Goal: Find specific page/section: Find specific page/section

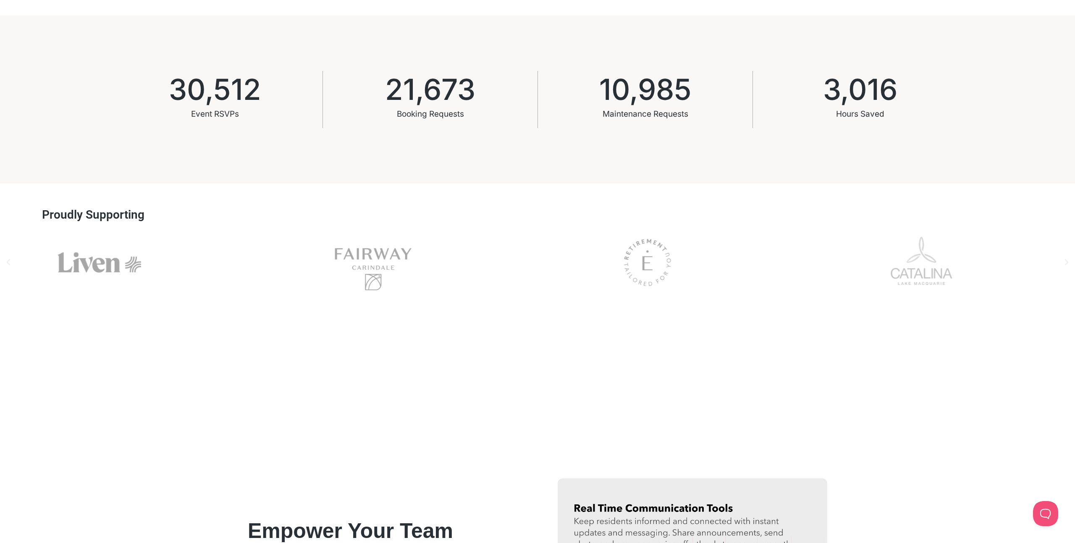
click at [121, 264] on div "Liven" at bounding box center [99, 263] width 253 height 68
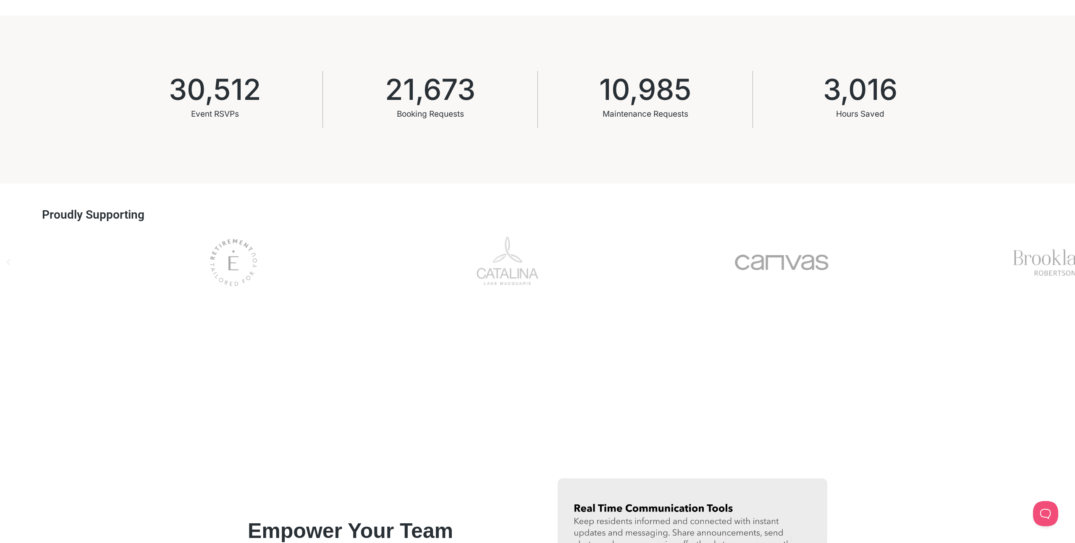
click at [219, 267] on div "Esp" at bounding box center [233, 263] width 253 height 68
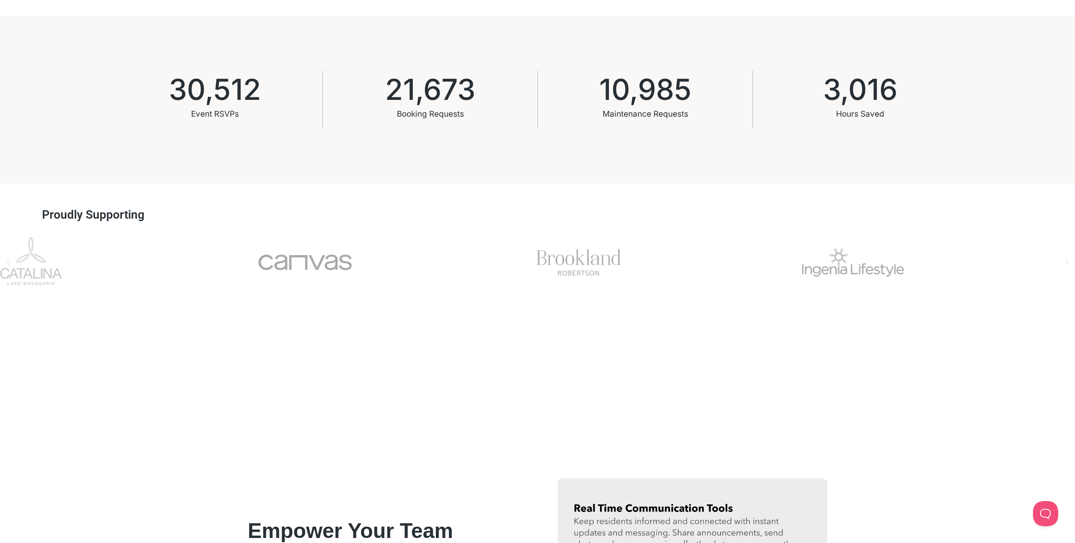
click at [288, 275] on div "Canvas" at bounding box center [304, 263] width 253 height 68
click at [265, 283] on div "Ingenia" at bounding box center [268, 263] width 253 height 68
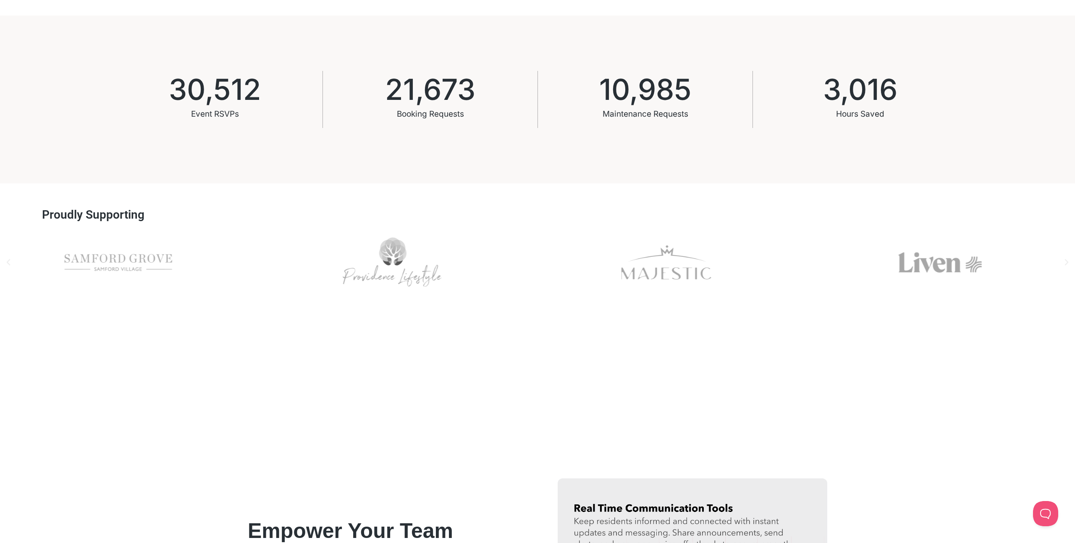
click at [80, 284] on div "Samford Grove" at bounding box center [118, 263] width 253 height 68
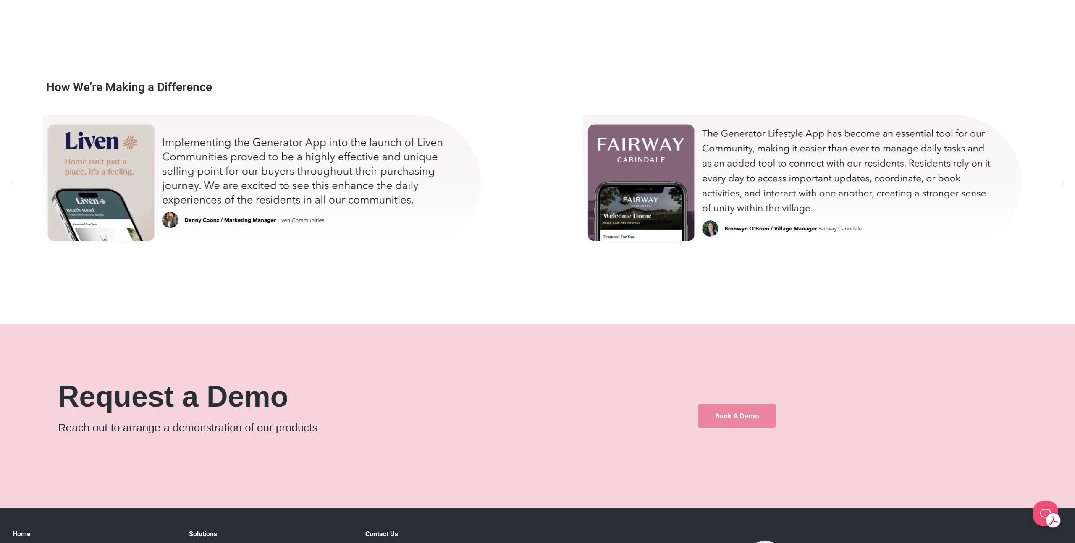
scroll to position [5341, 0]
click at [149, 187] on div "danny-test" at bounding box center [263, 182] width 519 height 147
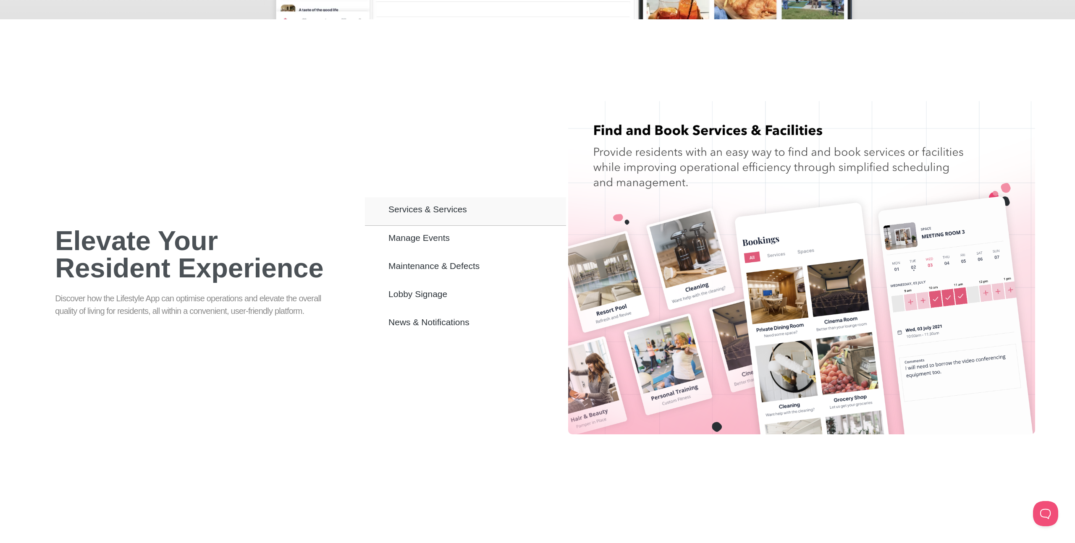
scroll to position [562, 0]
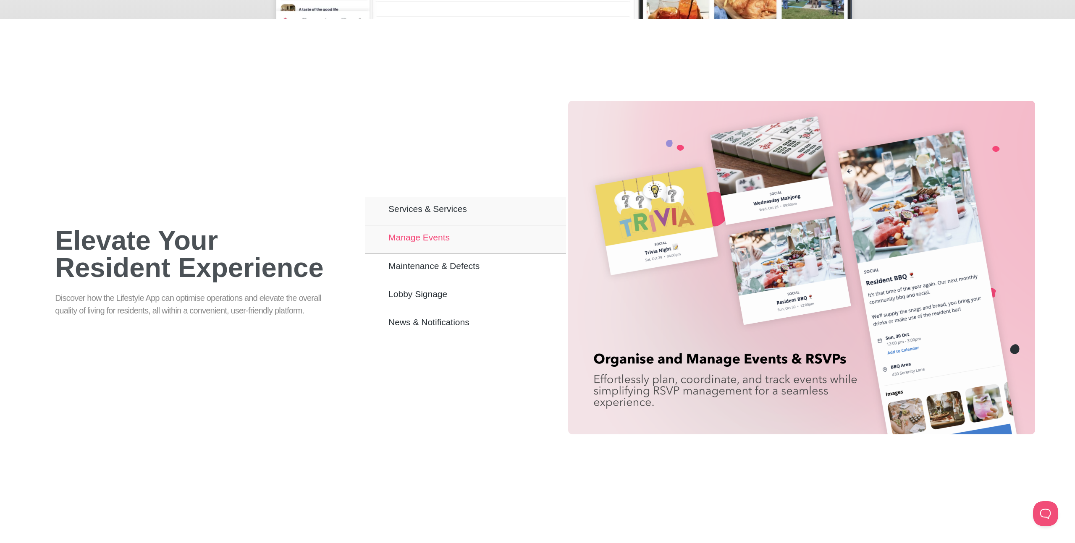
click at [449, 235] on span "Manage Events" at bounding box center [418, 237] width 61 height 7
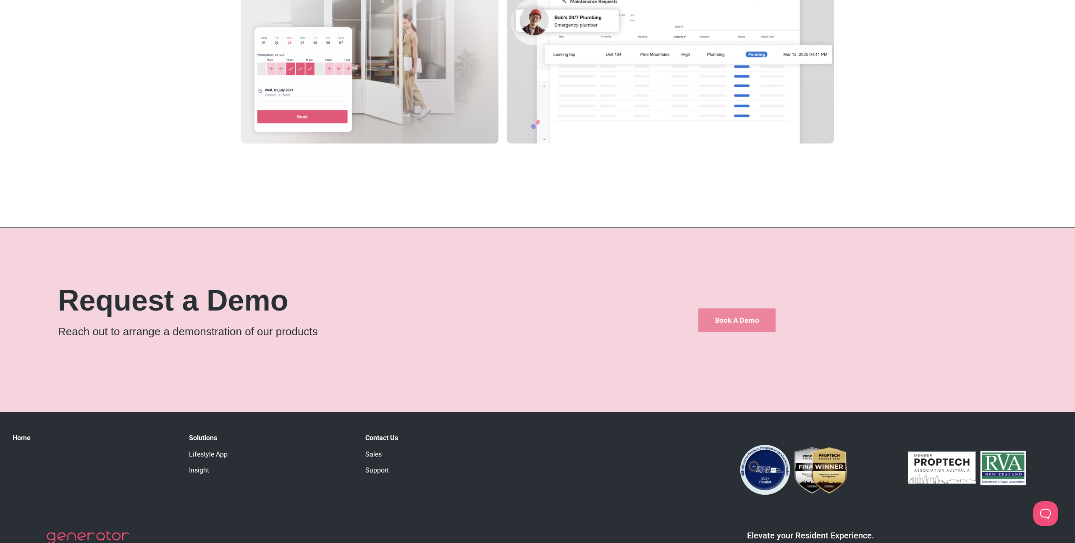
scroll to position [1650, 0]
